Goal: Task Accomplishment & Management: Use online tool/utility

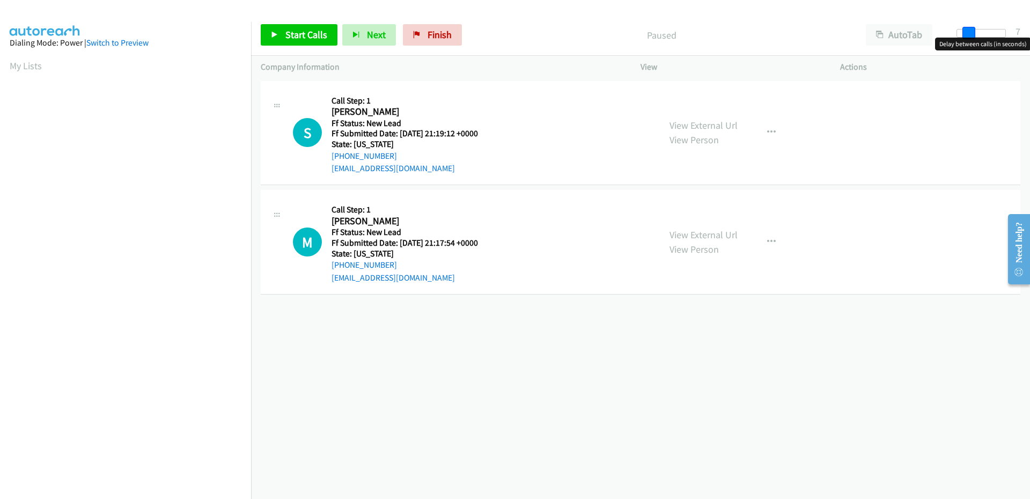
drag, startPoint x: 960, startPoint y: 33, endPoint x: 971, endPoint y: 33, distance: 10.7
click at [971, 33] on span at bounding box center [969, 33] width 13 height 13
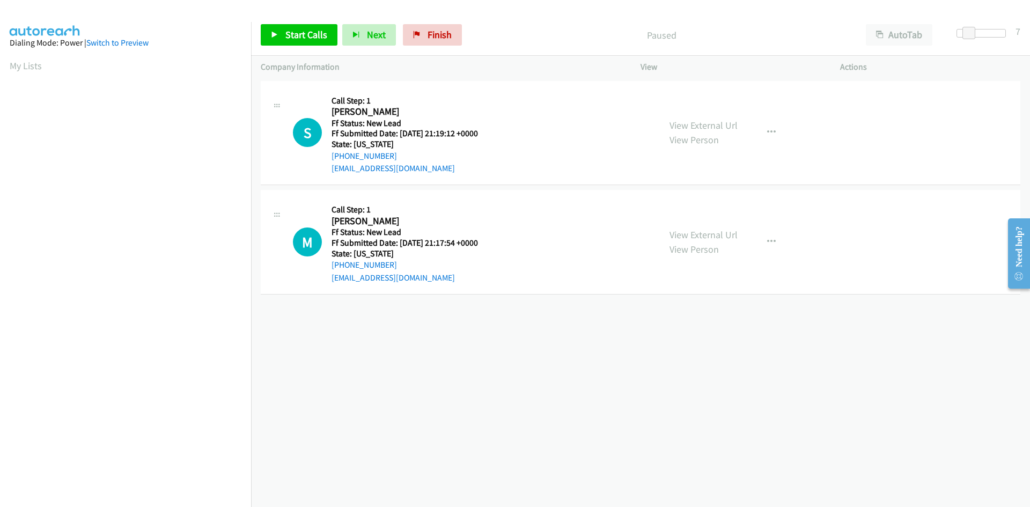
scroll to position [61, 0]
click at [319, 30] on span "Start Calls" at bounding box center [306, 34] width 42 height 12
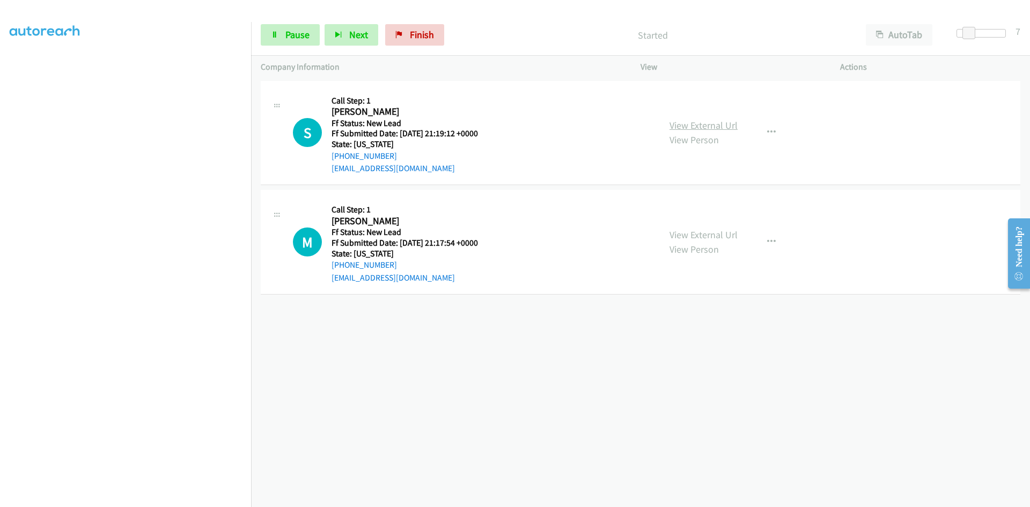
click at [726, 126] on link "View External Url" at bounding box center [704, 125] width 68 height 12
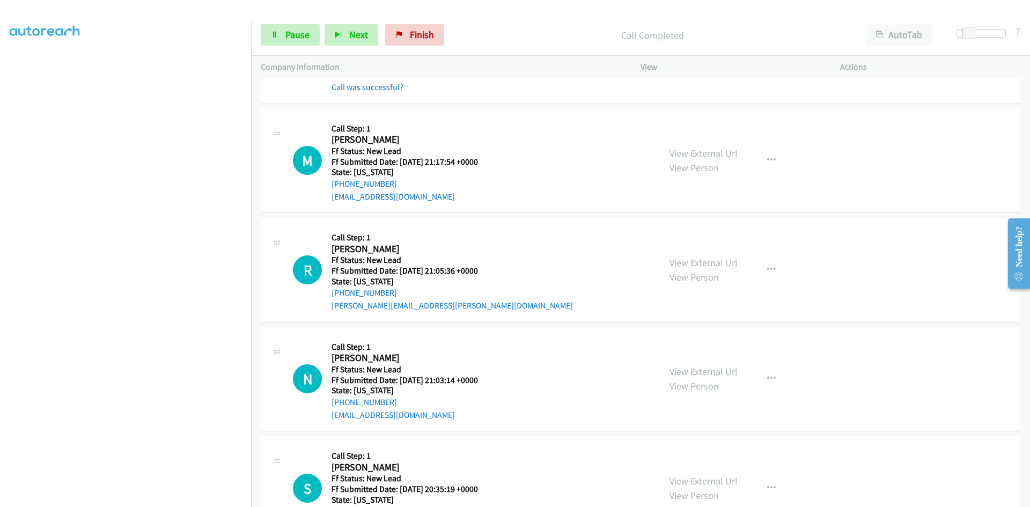
scroll to position [107, 0]
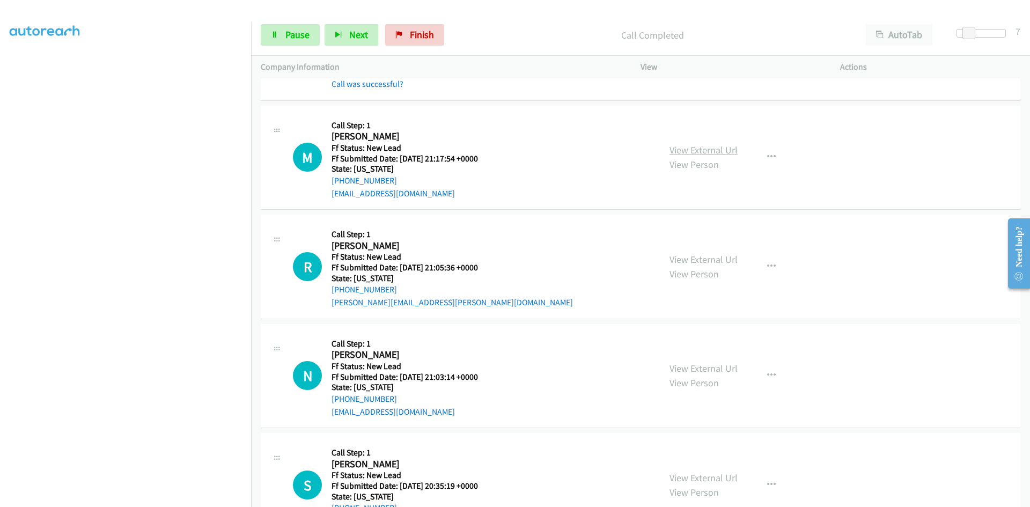
click at [681, 150] on link "View External Url" at bounding box center [704, 150] width 68 height 12
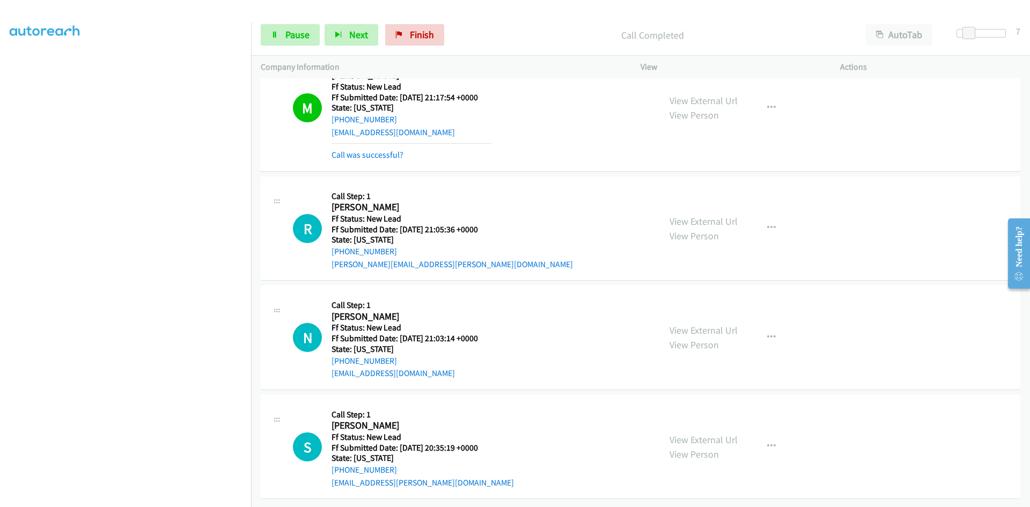
scroll to position [177, 0]
click at [706, 218] on link "View External Url" at bounding box center [704, 221] width 68 height 12
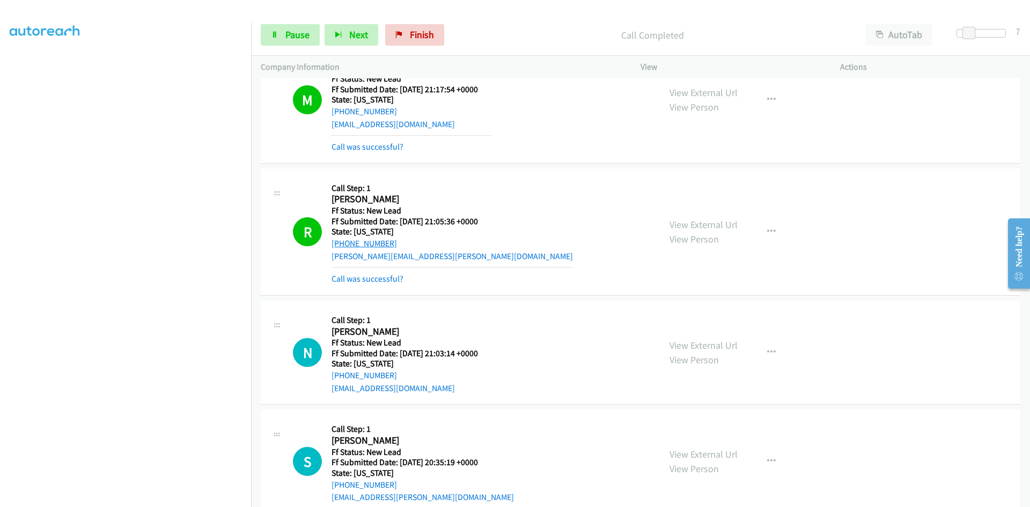
scroll to position [199, 0]
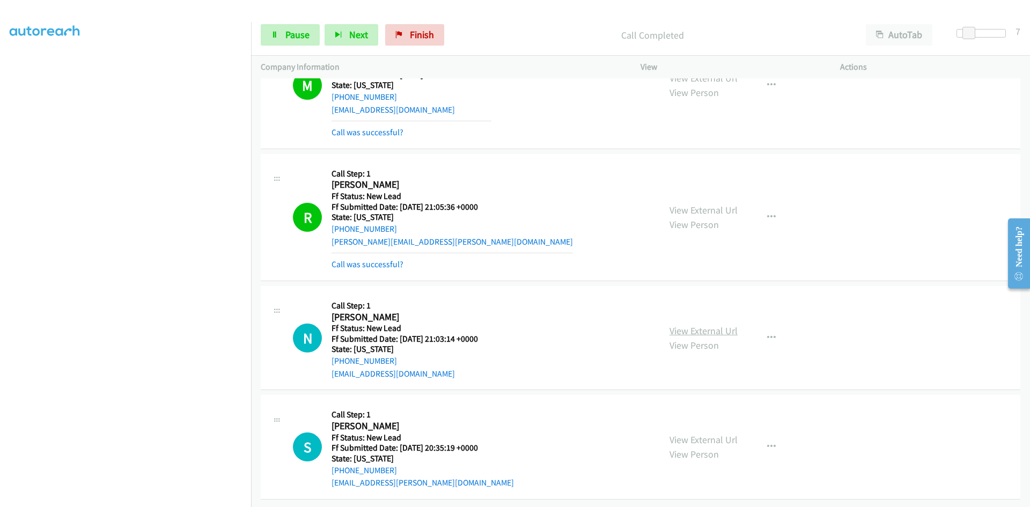
click at [706, 325] on link "View External Url" at bounding box center [704, 331] width 68 height 12
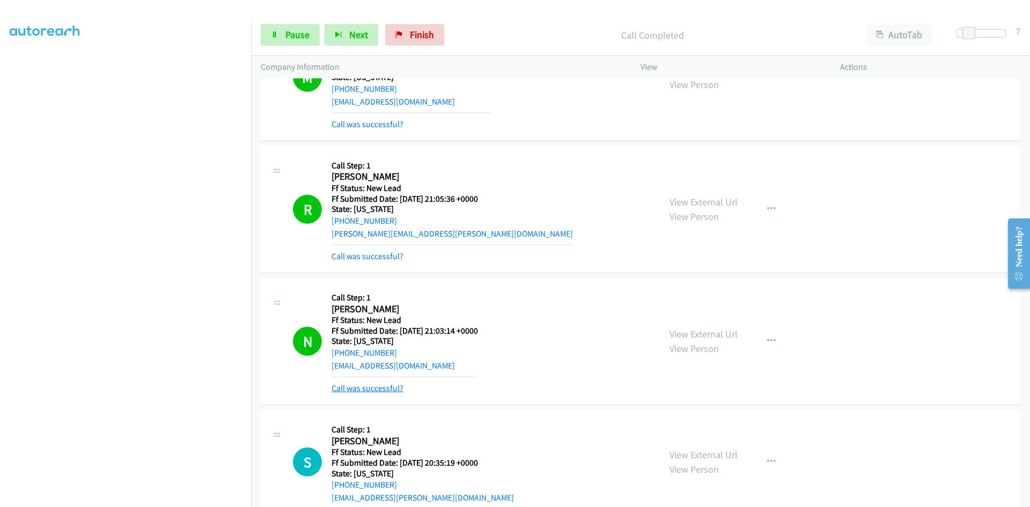
click at [348, 388] on link "Call was successful?" at bounding box center [368, 388] width 72 height 10
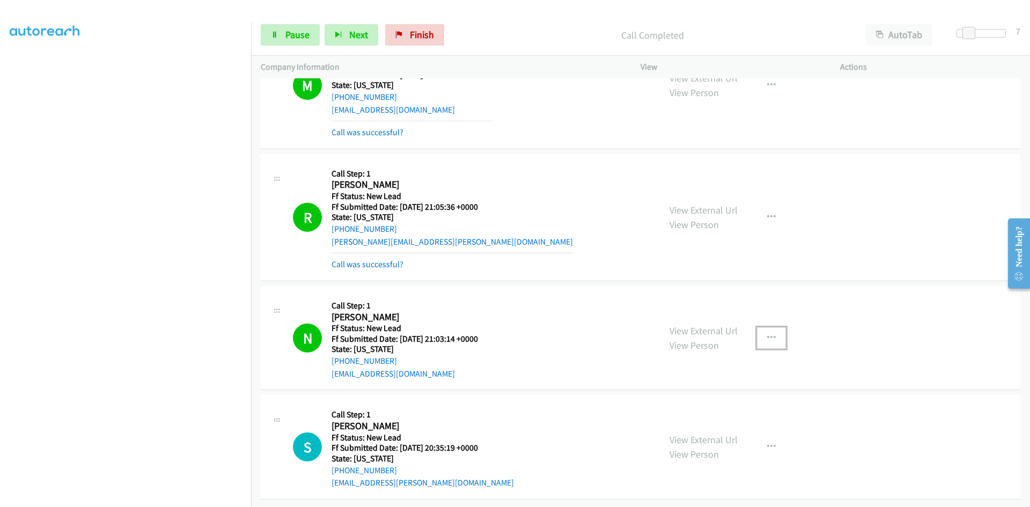
click at [773, 327] on button "button" at bounding box center [771, 337] width 29 height 21
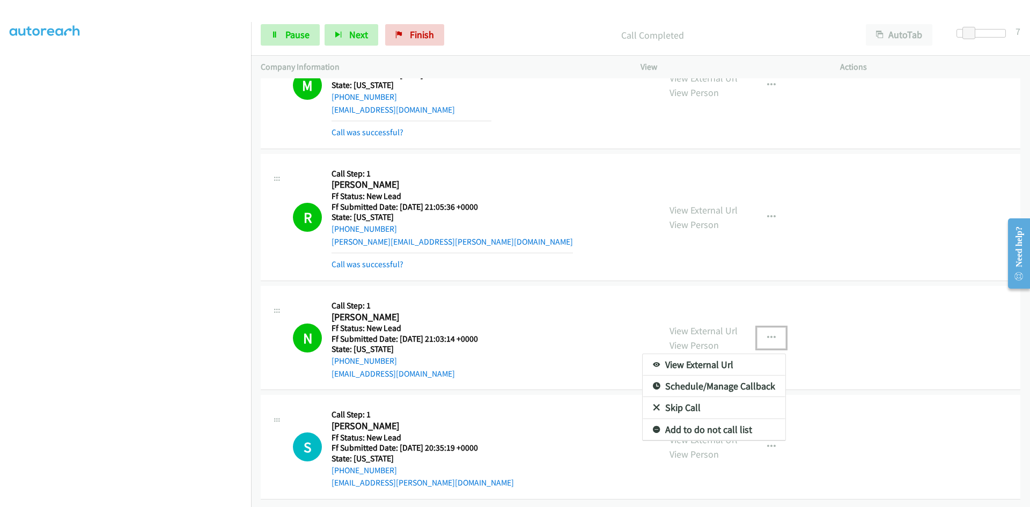
click at [693, 419] on link "Add to do not call list" at bounding box center [714, 429] width 143 height 21
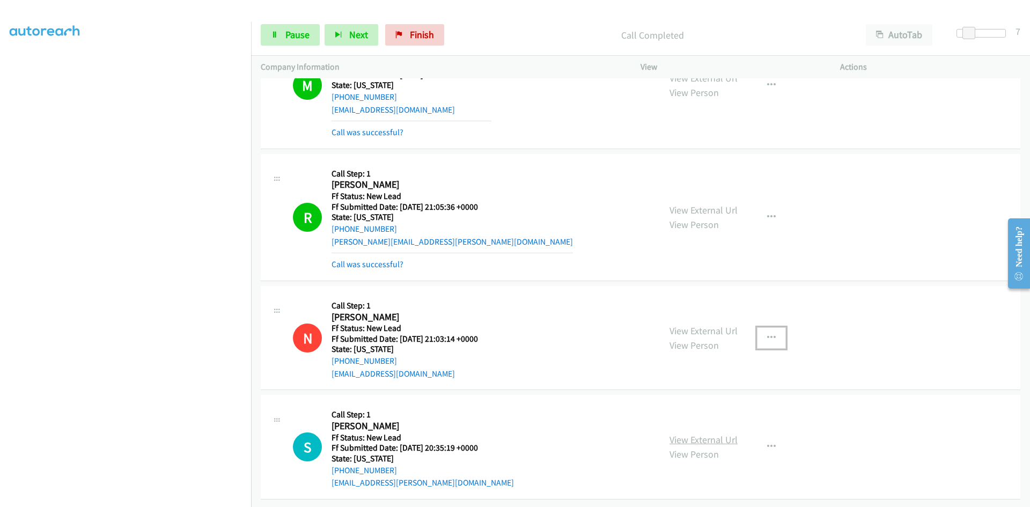
click at [694, 434] on link "View External Url" at bounding box center [704, 440] width 68 height 12
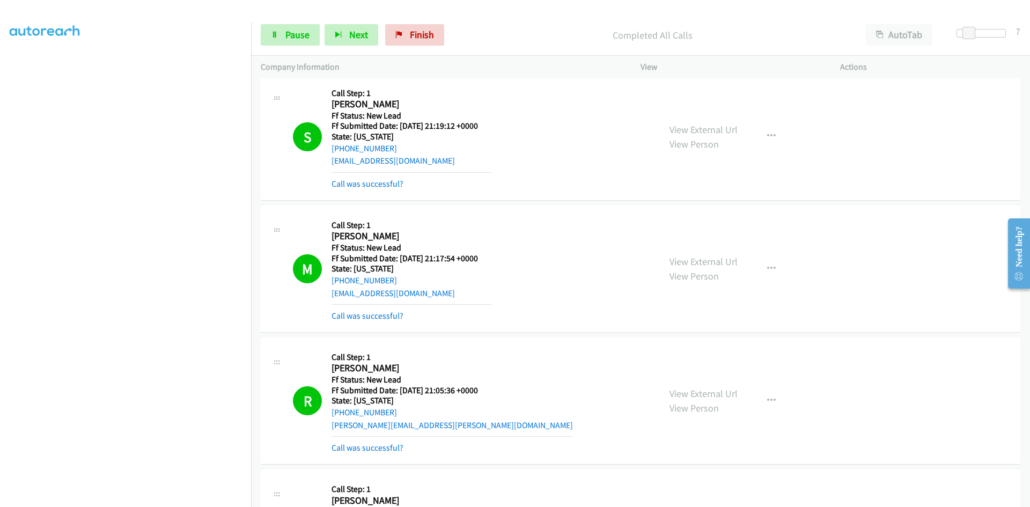
scroll to position [0, 0]
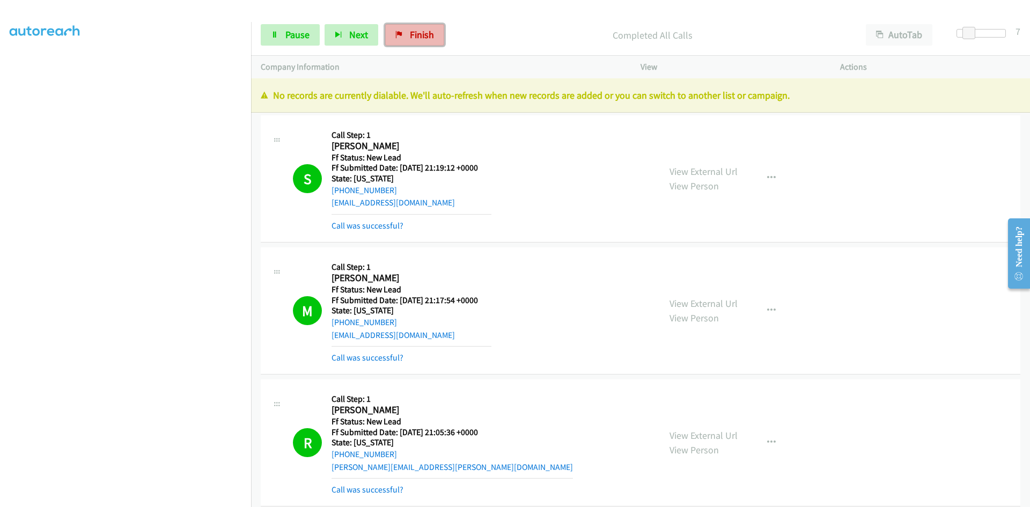
click at [423, 35] on span "Finish" at bounding box center [422, 34] width 24 height 12
click at [423, 37] on span "Finish" at bounding box center [422, 34] width 24 height 12
